Goal: Task Accomplishment & Management: Manage account settings

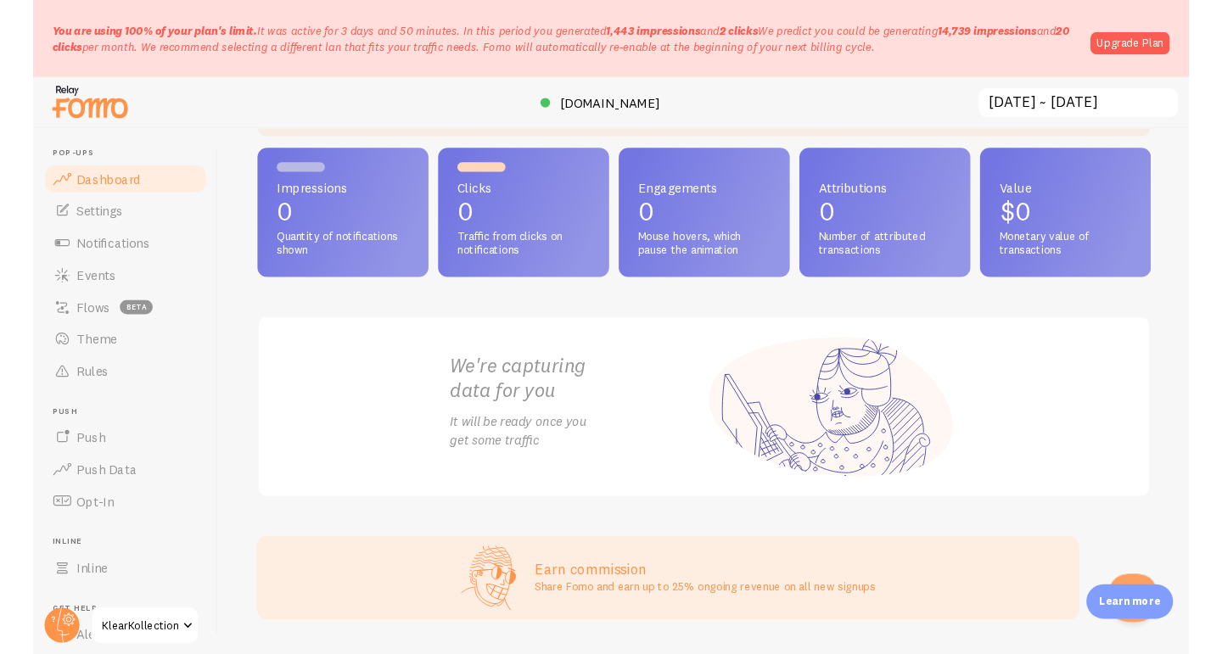
scroll to position [311, 0]
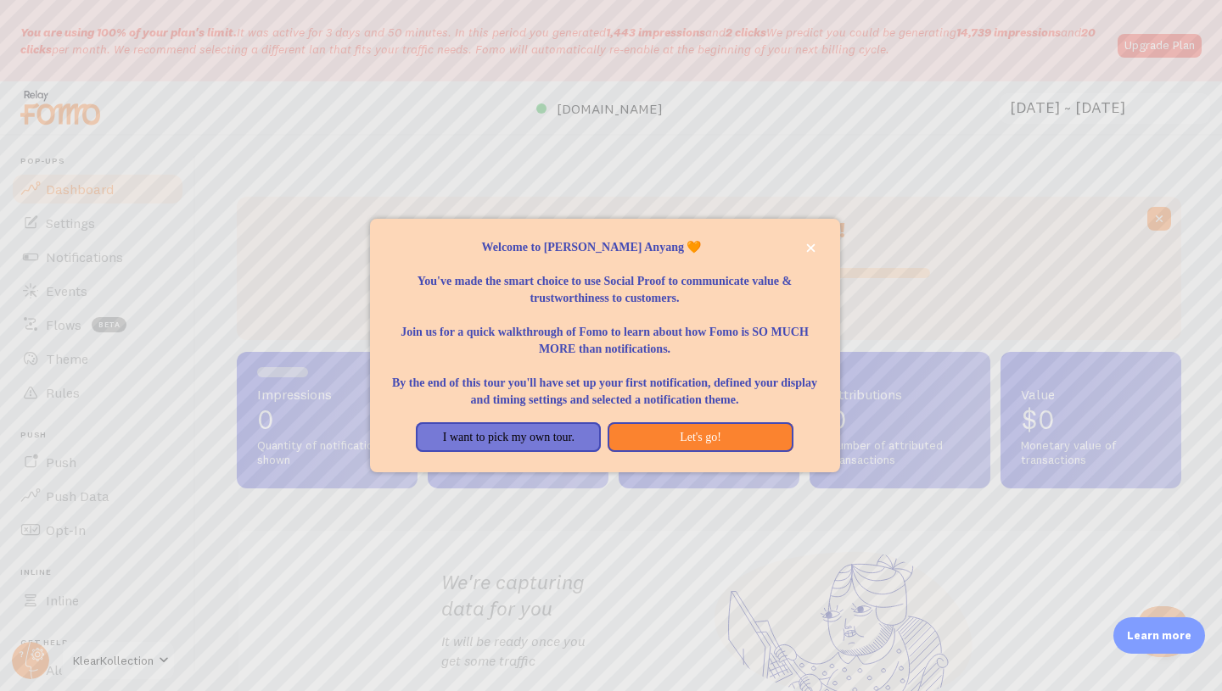
click at [800, 239] on p "Welcome to Fomo, Krystal Anyang 🧡" at bounding box center [604, 247] width 429 height 17
click at [813, 243] on icon "close," at bounding box center [810, 247] width 8 height 8
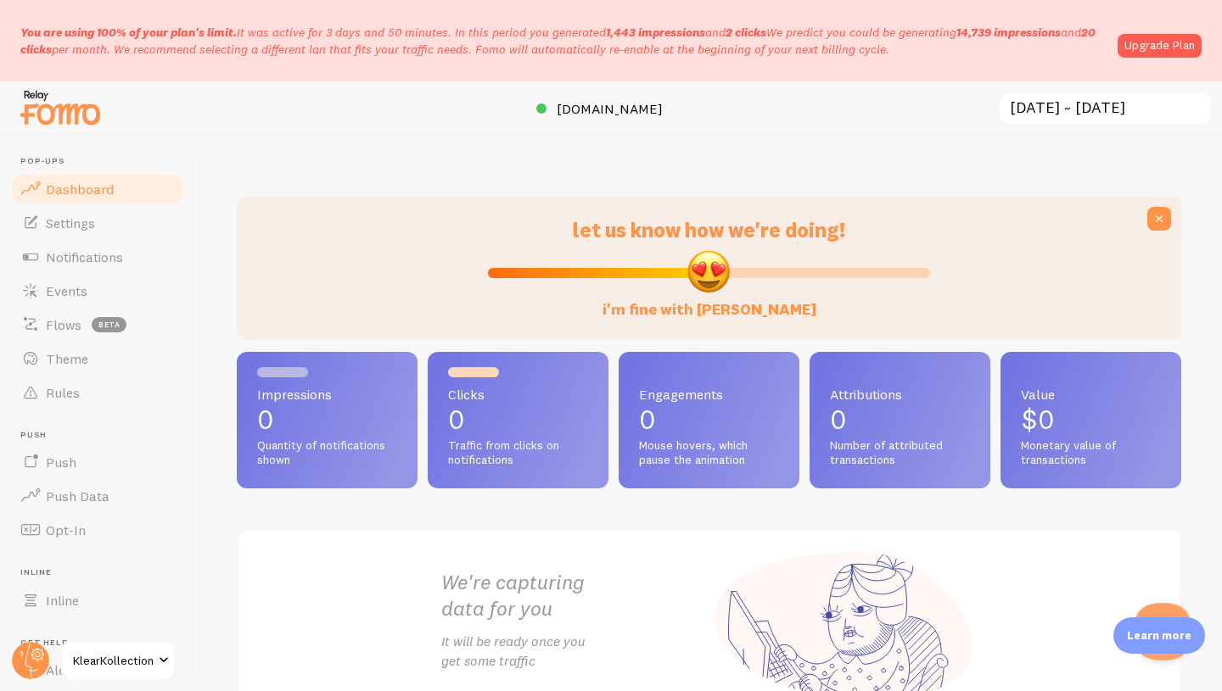
click at [1157, 610] on button "Open Beacon popover" at bounding box center [1158, 628] width 51 height 51
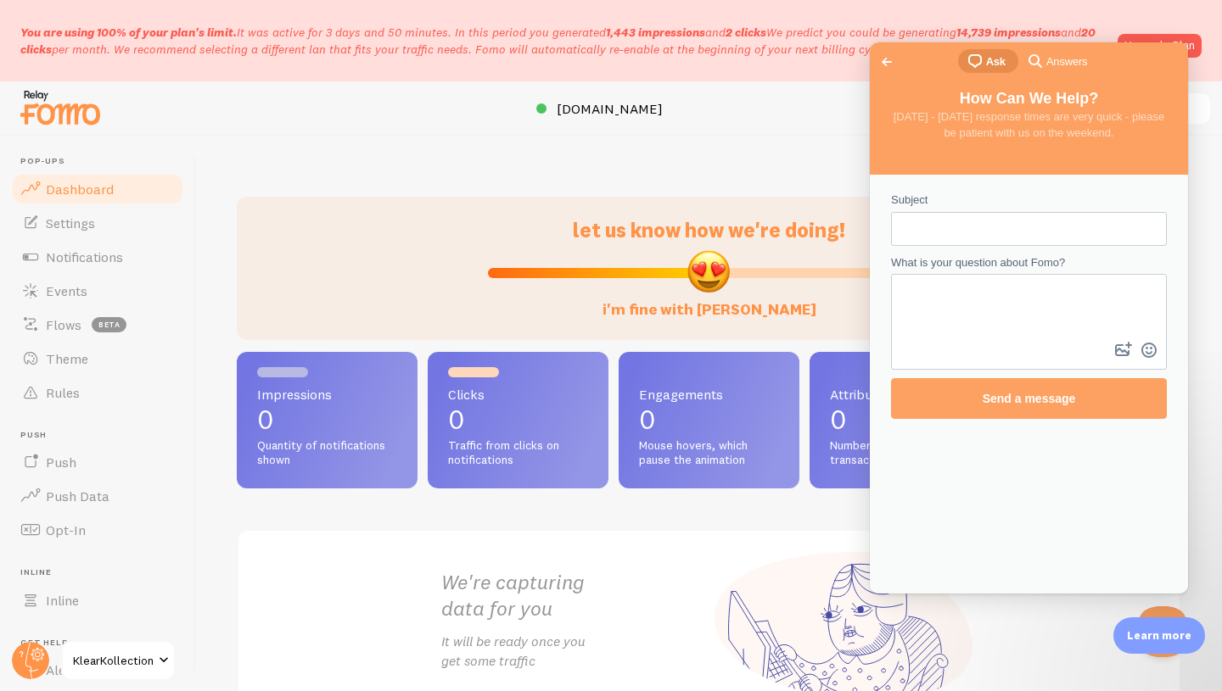
click at [1060, 59] on span "Answers" at bounding box center [1066, 61] width 41 height 17
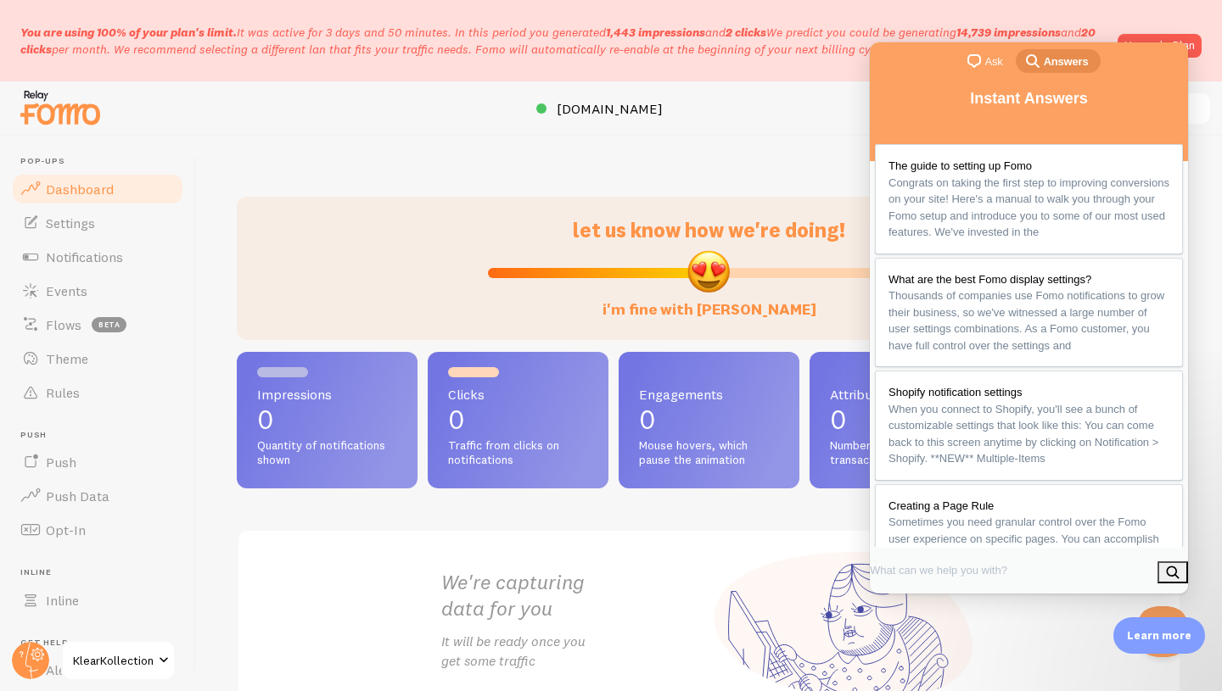
scroll to position [125, 0]
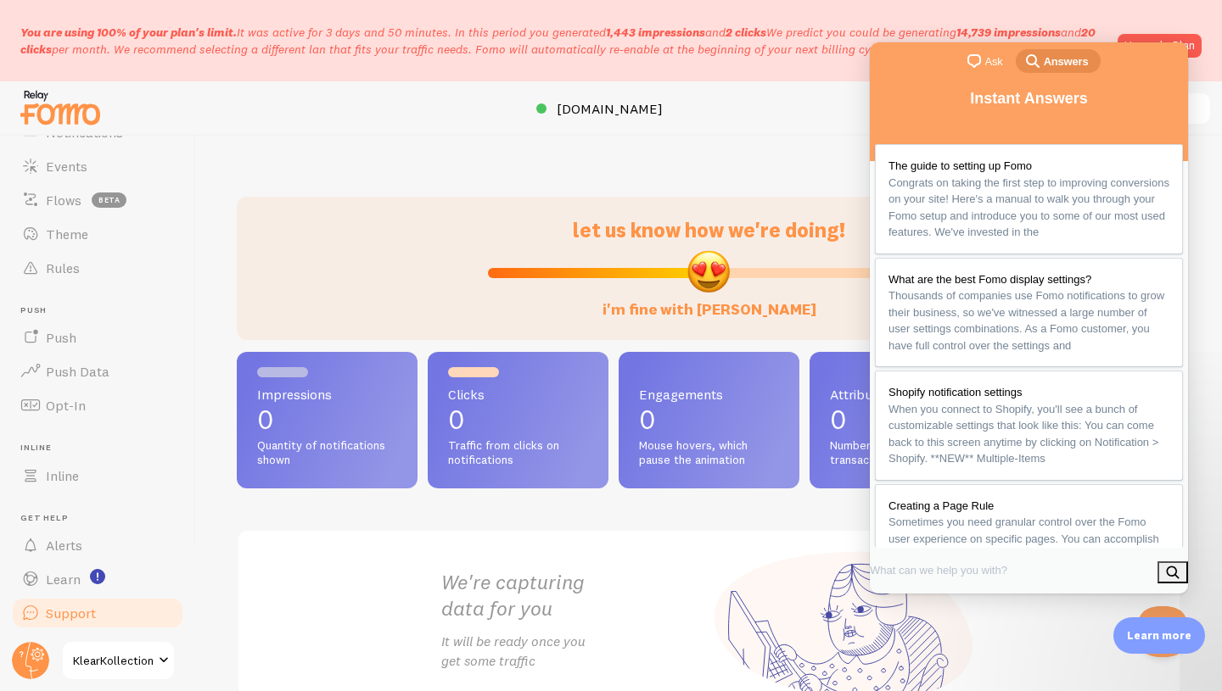
click at [90, 606] on span "Support" at bounding box center [71, 613] width 50 height 17
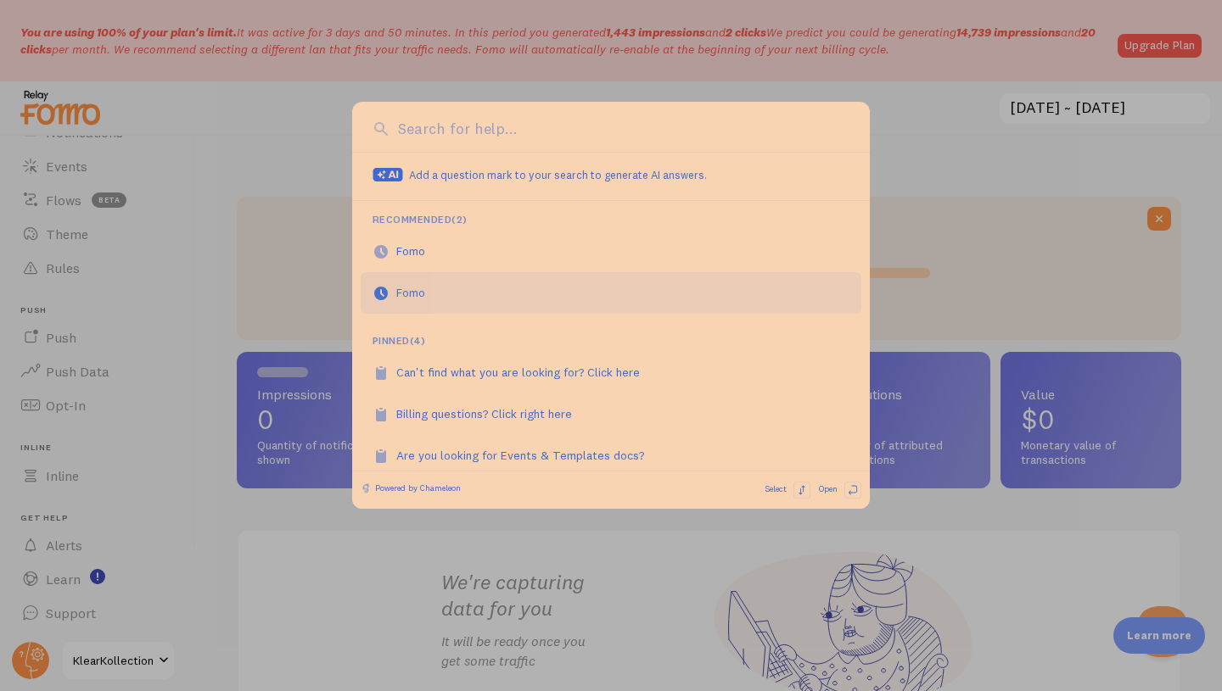
scroll to position [56, 0]
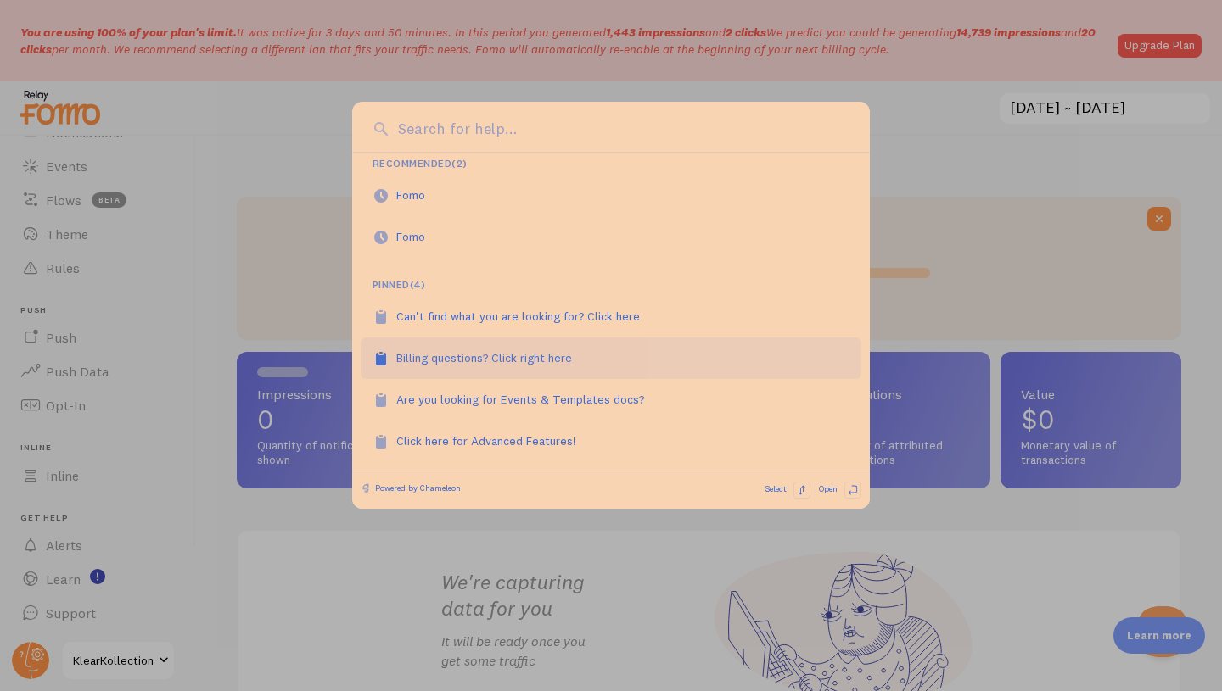
click at [559, 355] on div "Billing questions? Click right here" at bounding box center [493, 358] width 194 height 17
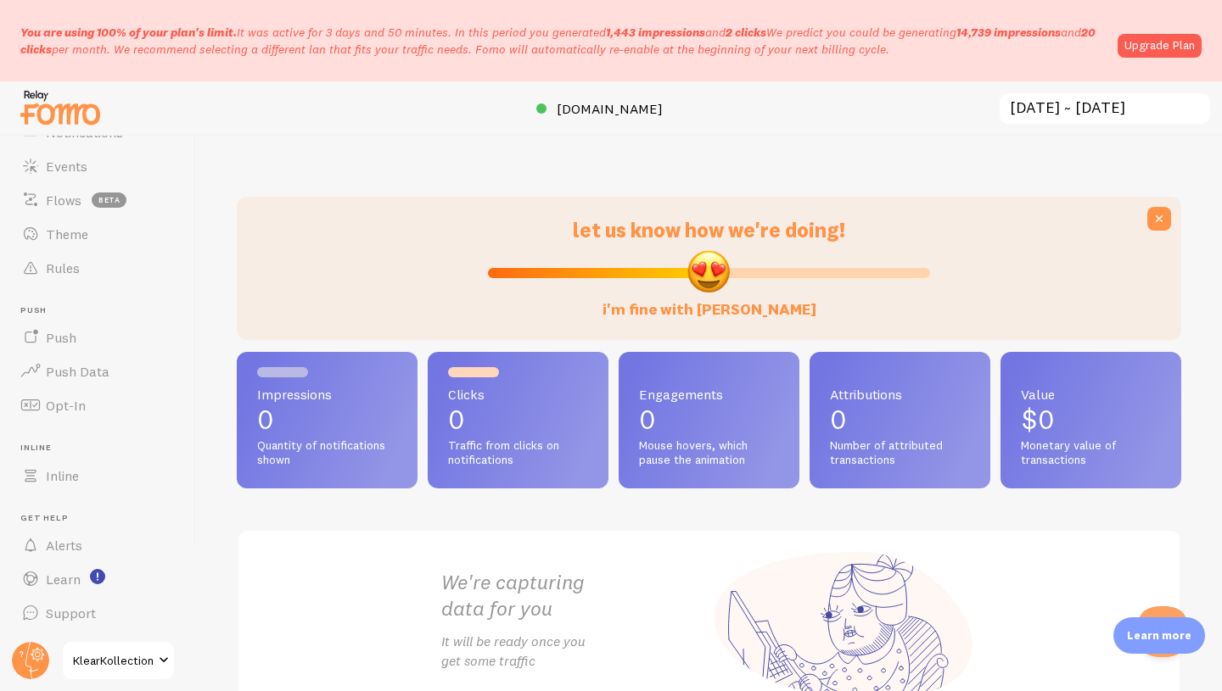
click at [115, 657] on span "KlearKollection" at bounding box center [113, 661] width 81 height 20
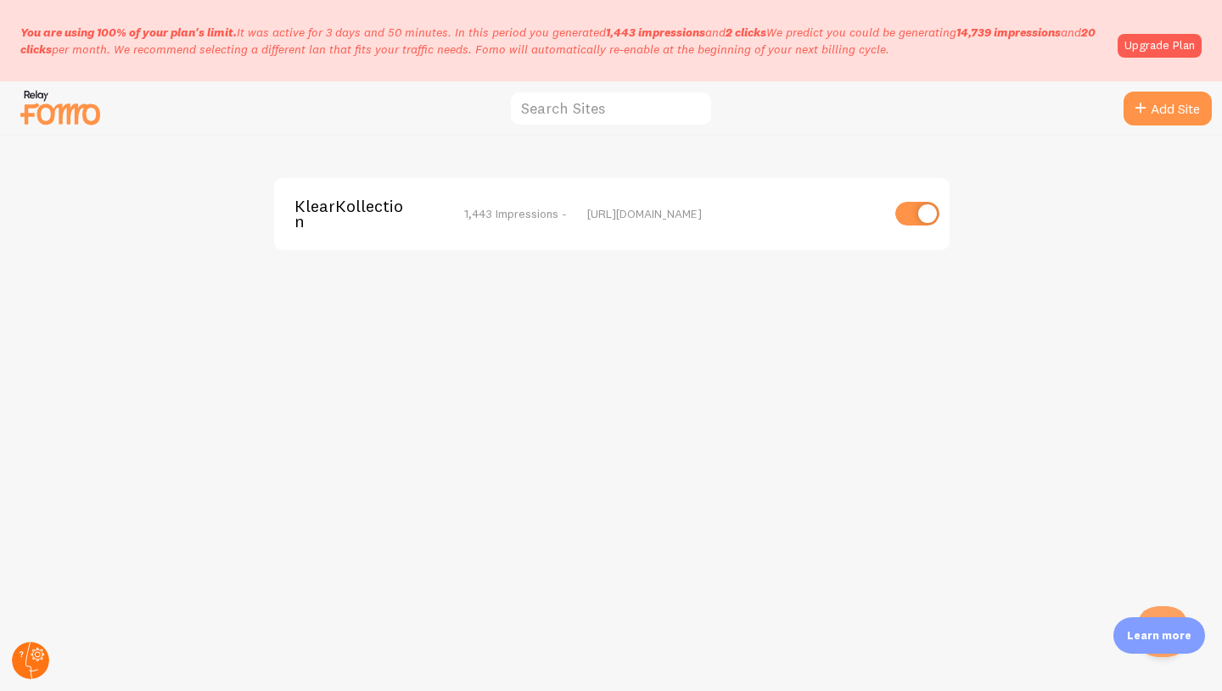
click at [35, 661] on circle at bounding box center [30, 660] width 37 height 37
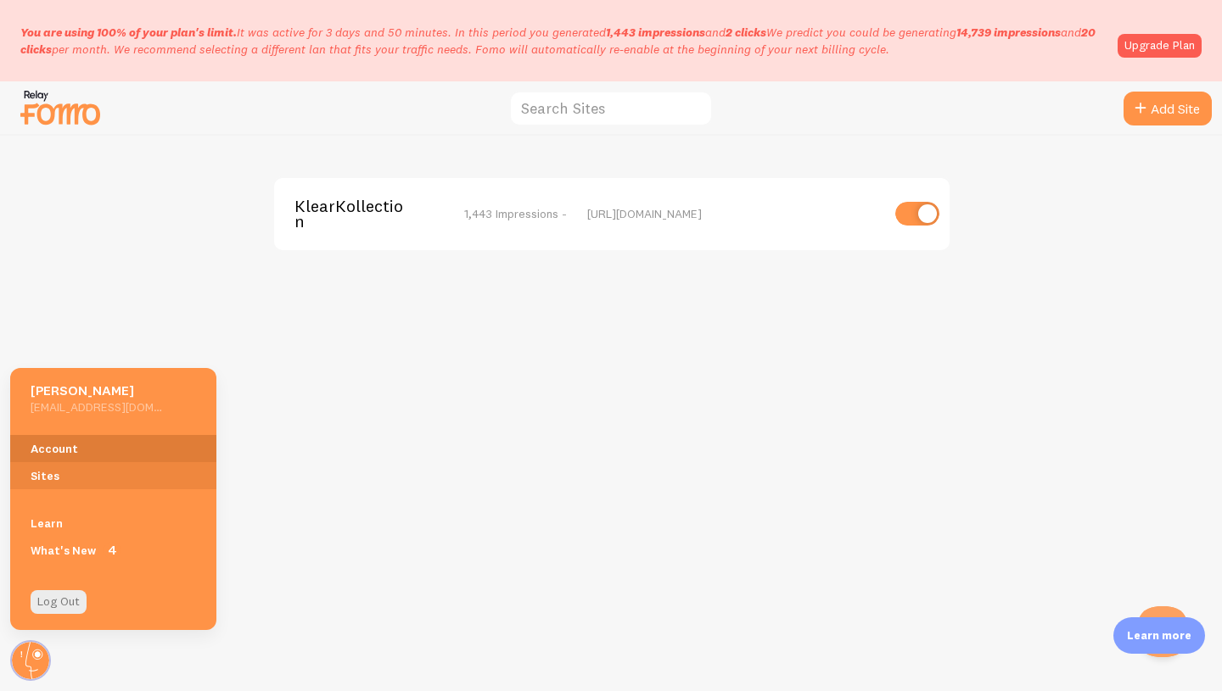
click at [64, 451] on link "Account" at bounding box center [113, 448] width 206 height 27
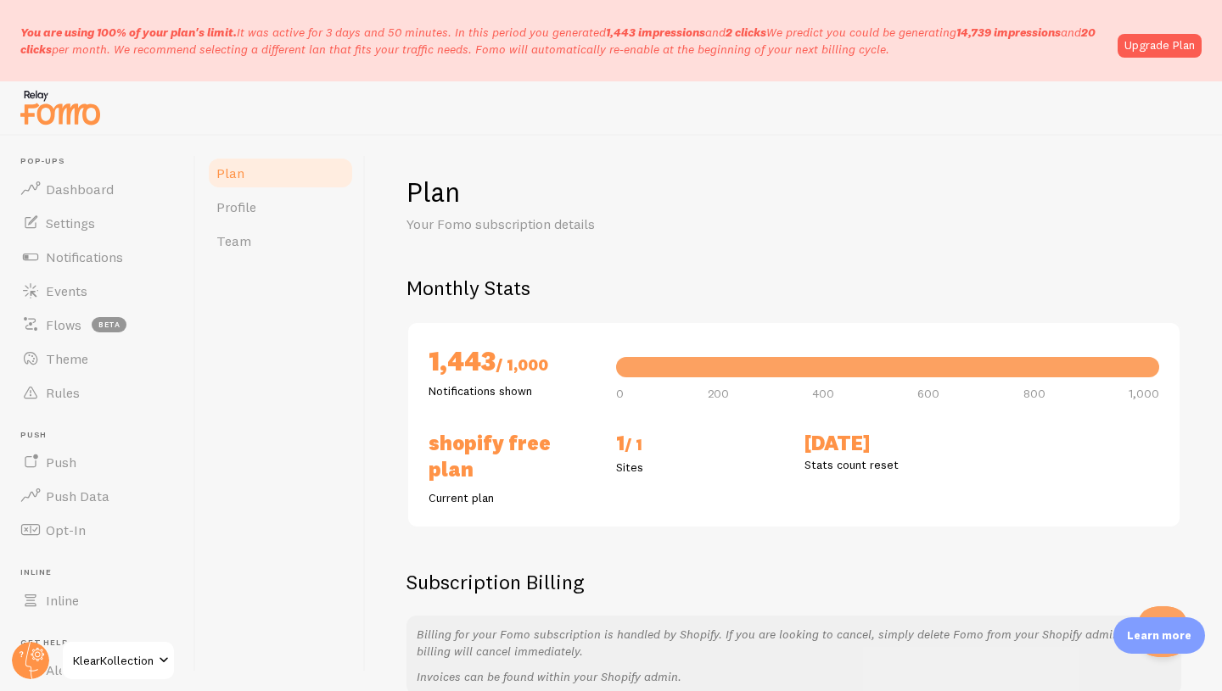
scroll to position [127, 0]
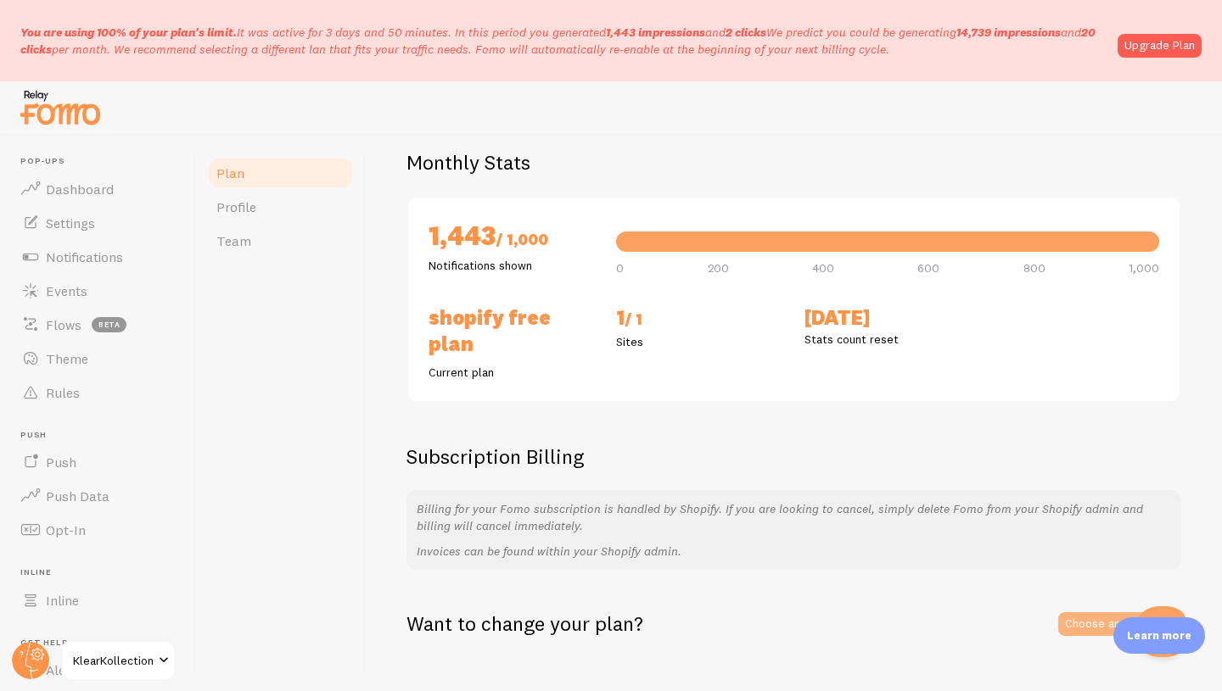
click at [1088, 613] on link "Choose another plan" at bounding box center [1119, 625] width 123 height 24
